Goal: Transaction & Acquisition: Purchase product/service

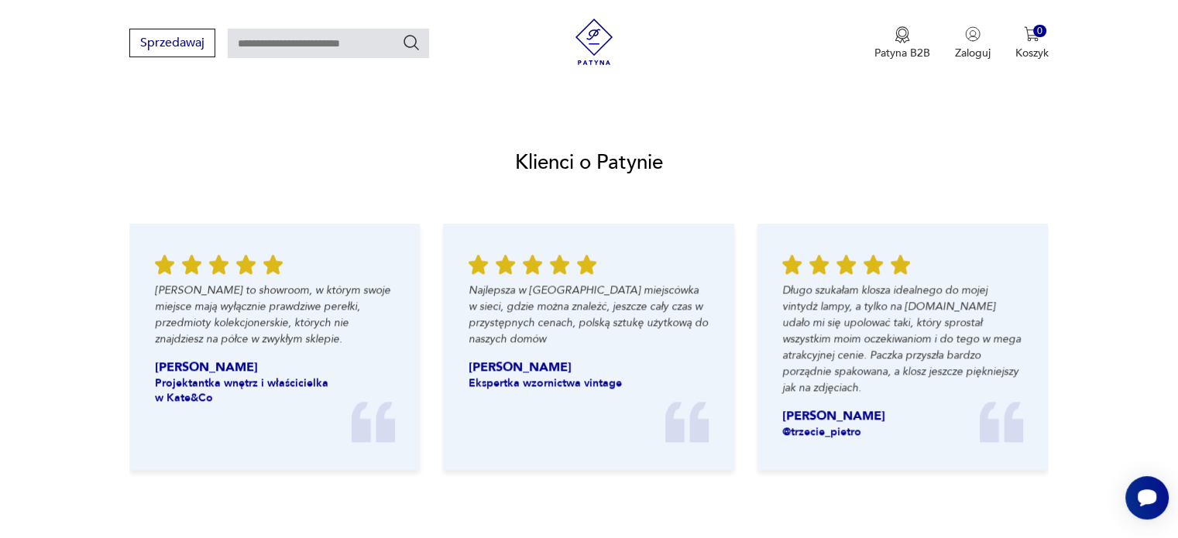
scroll to position [1626, 0]
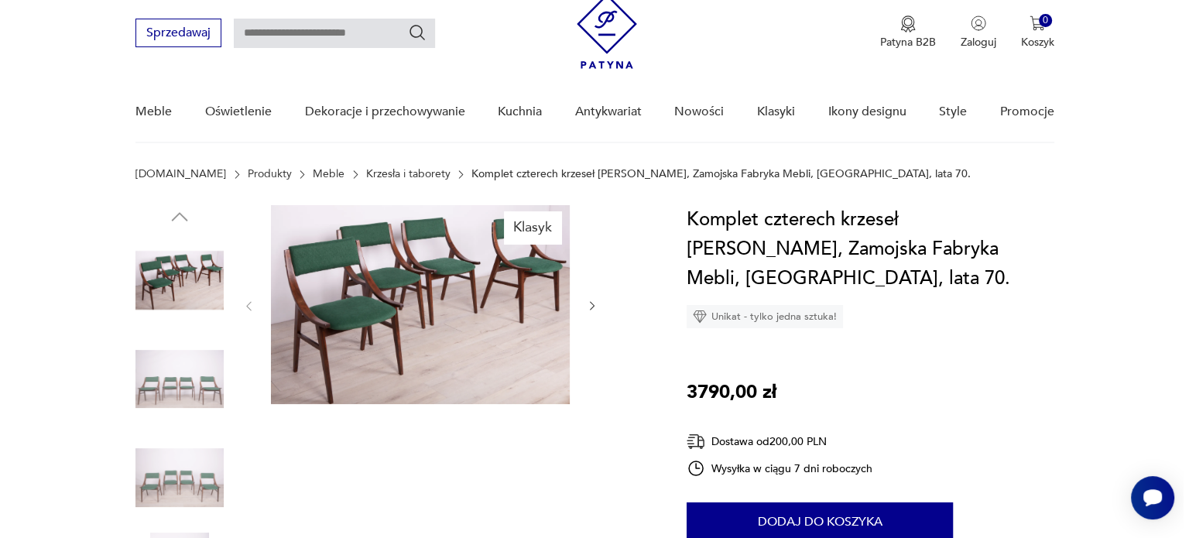
scroll to position [77, 0]
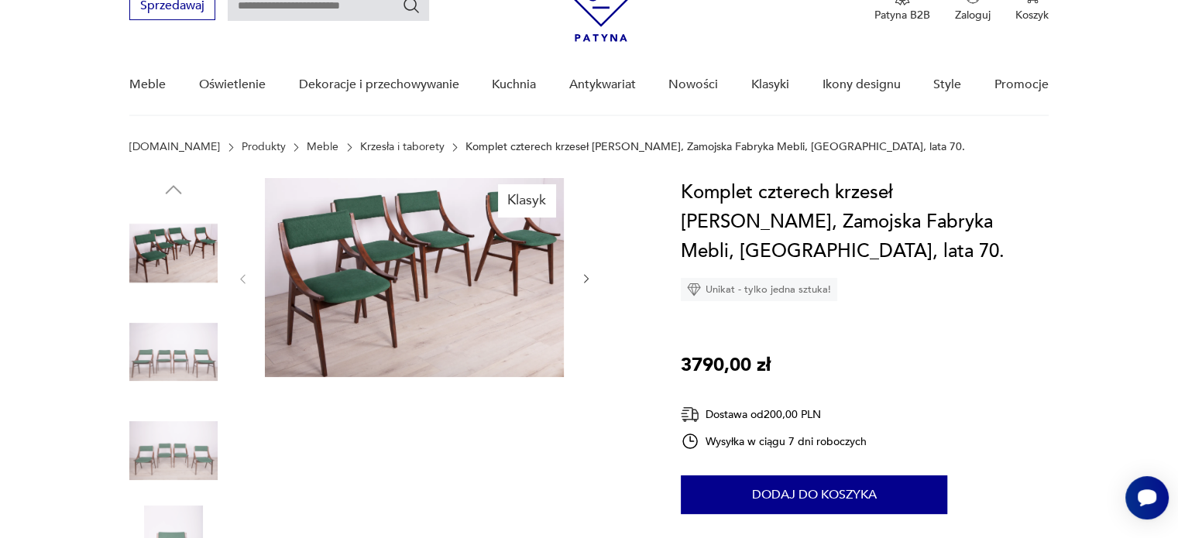
click at [359, 284] on img at bounding box center [414, 277] width 299 height 199
